Goal: Transaction & Acquisition: Purchase product/service

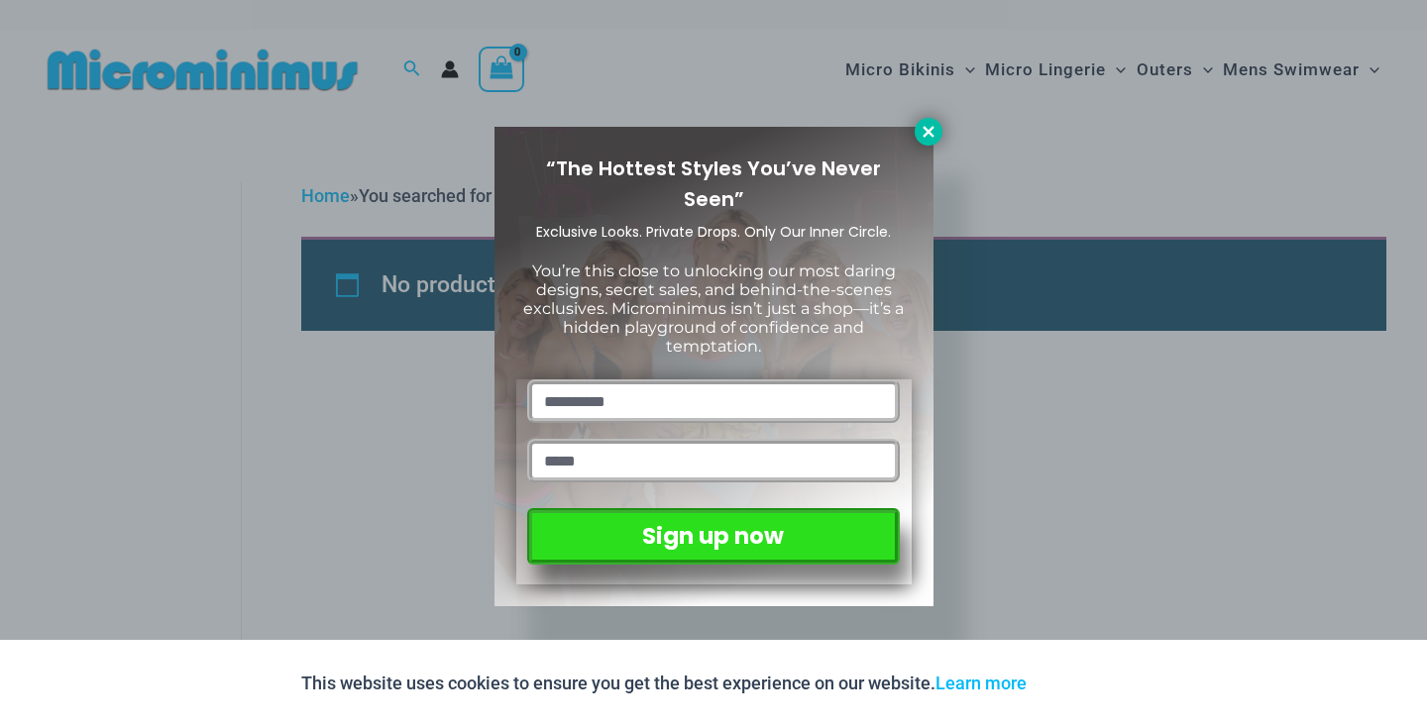
click at [938, 140] on button at bounding box center [929, 132] width 28 height 28
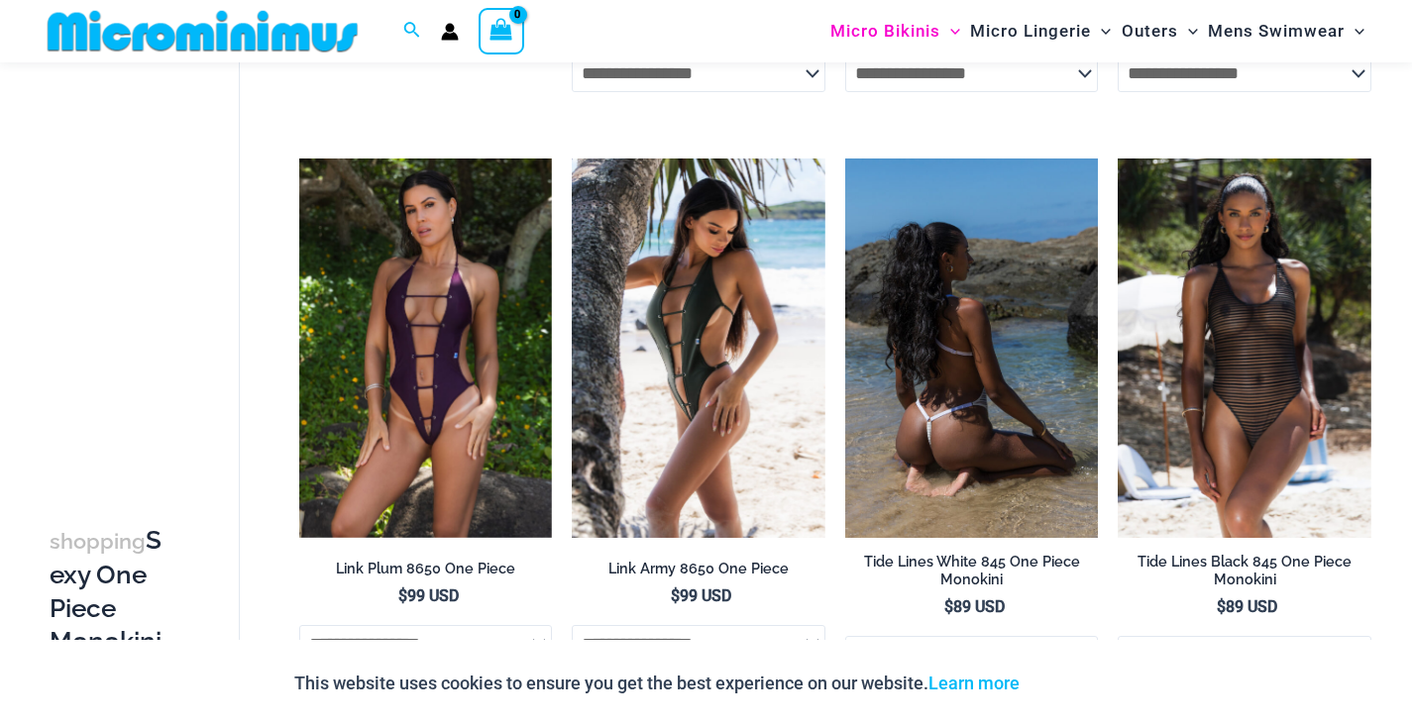
scroll to position [2186, 0]
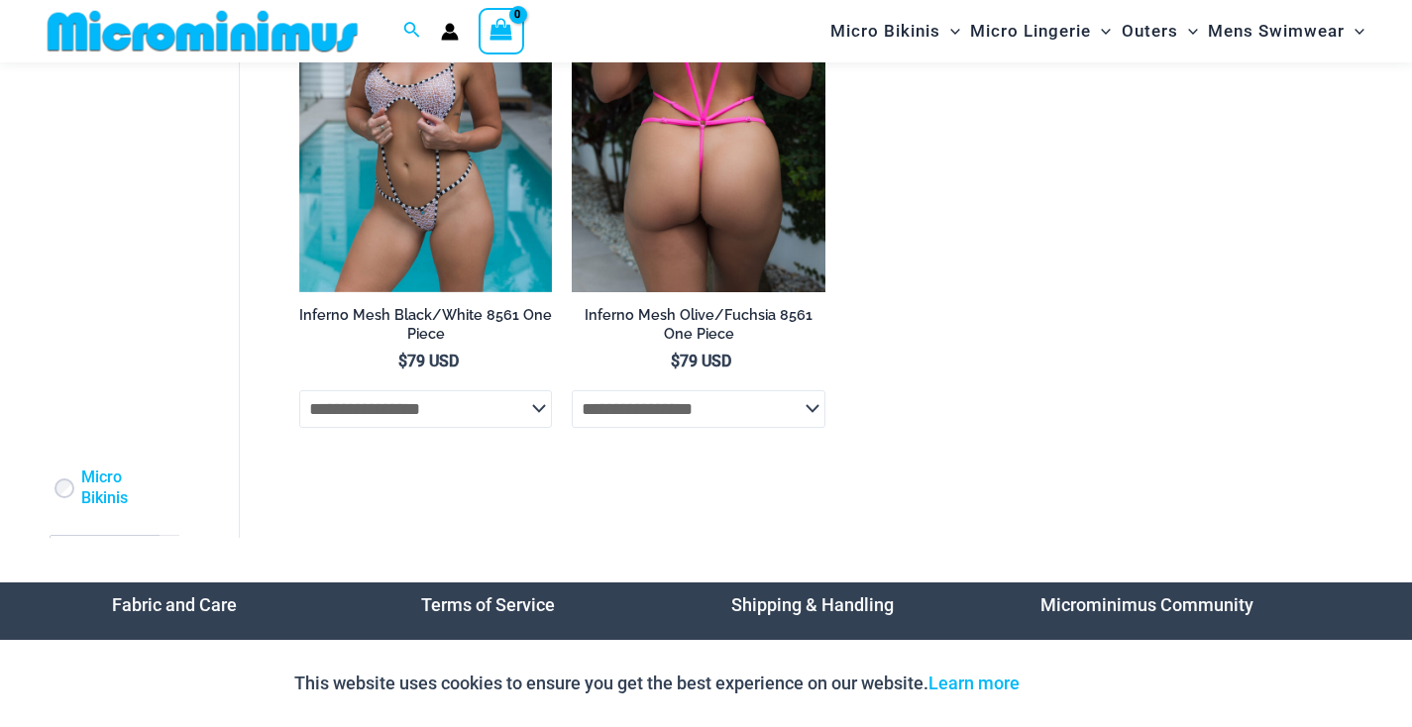
scroll to position [322, 0]
